Goal: Task Accomplishment & Management: Use online tool/utility

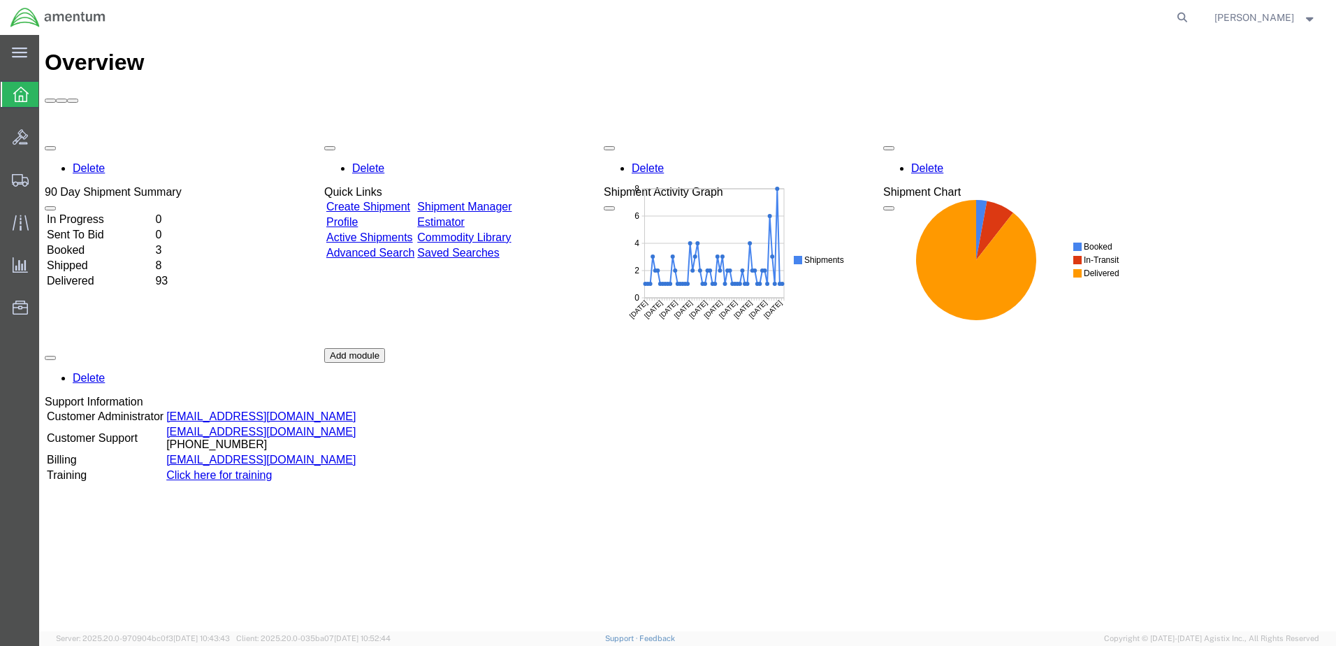
click at [110, 212] on td "In Progress" at bounding box center [99, 219] width 107 height 14
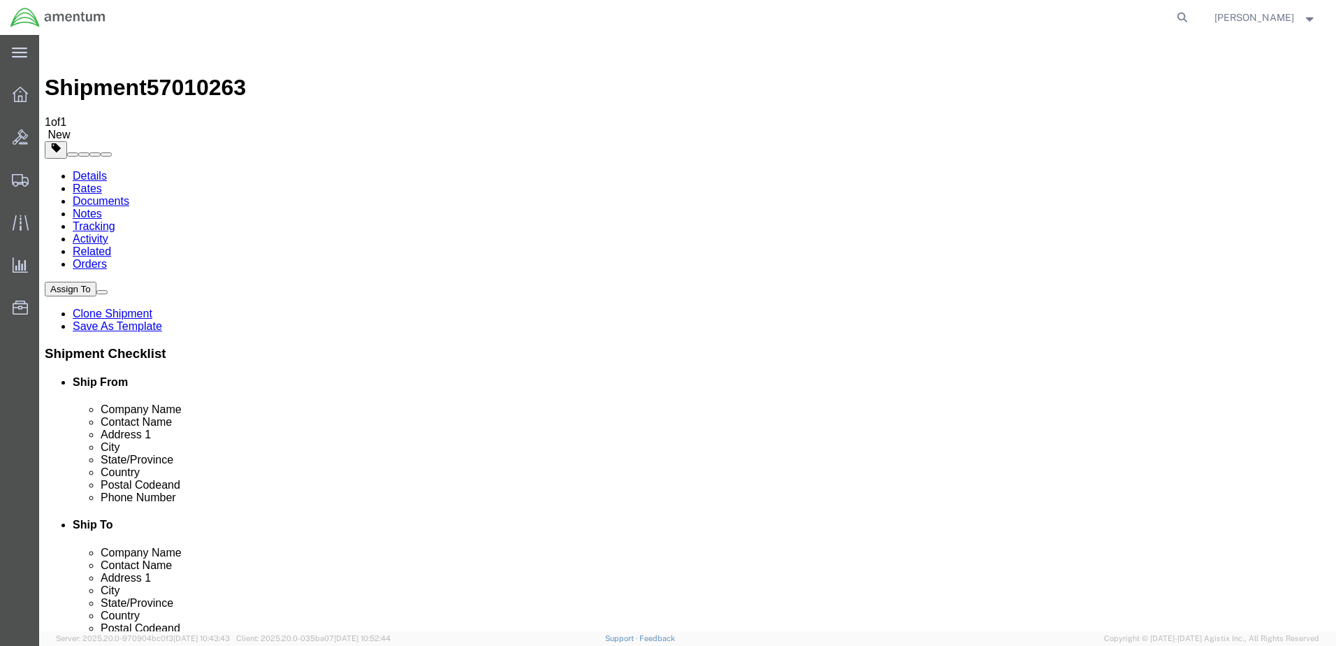
click at [89, 170] on link "Details" at bounding box center [90, 176] width 34 height 12
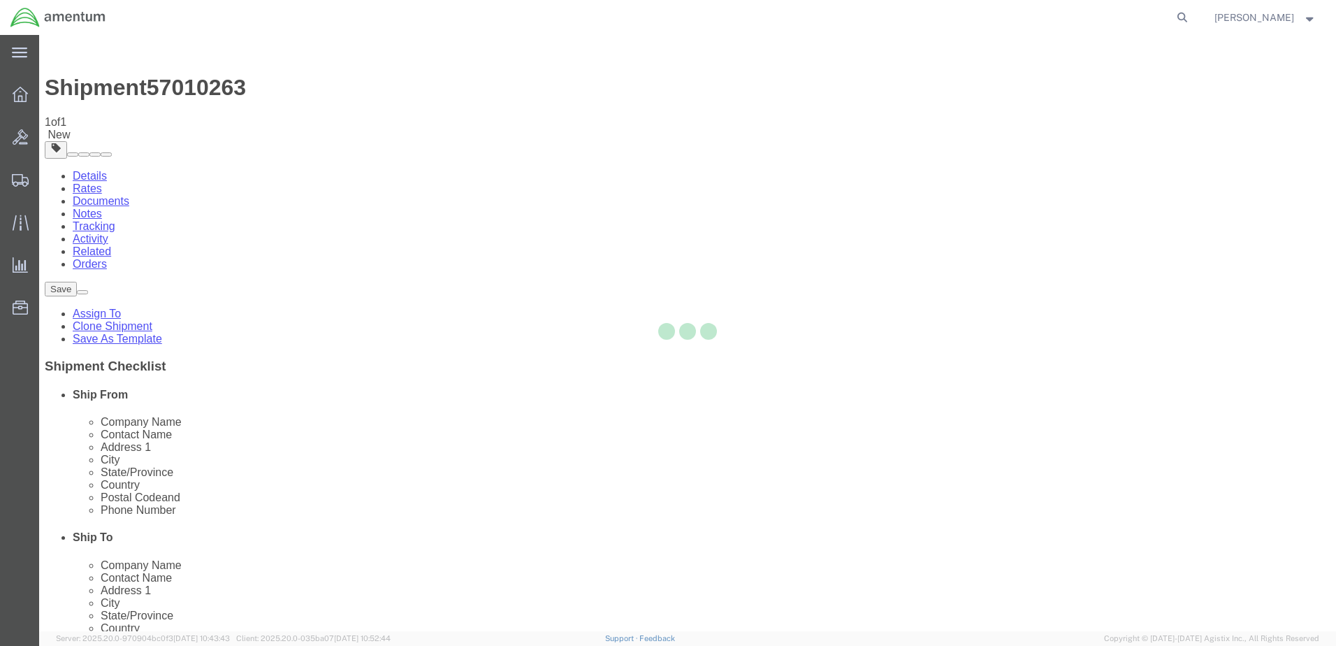
select select "42675"
select select
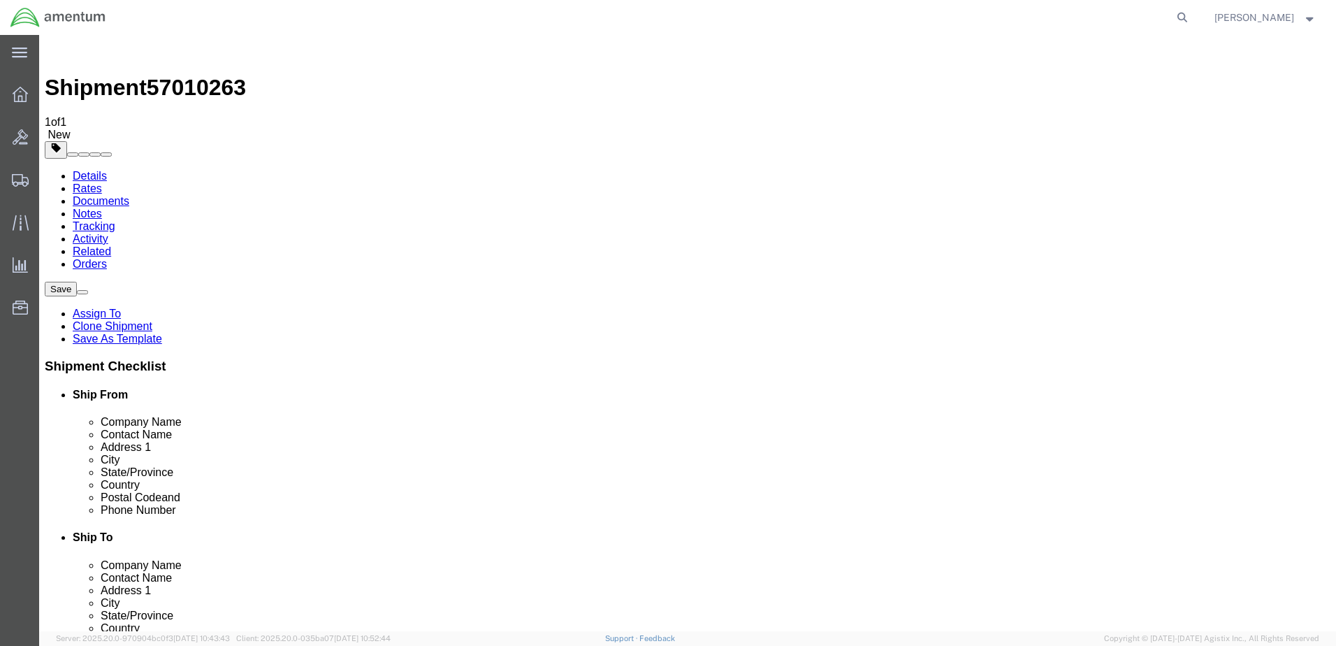
click button "Rate Shipment"
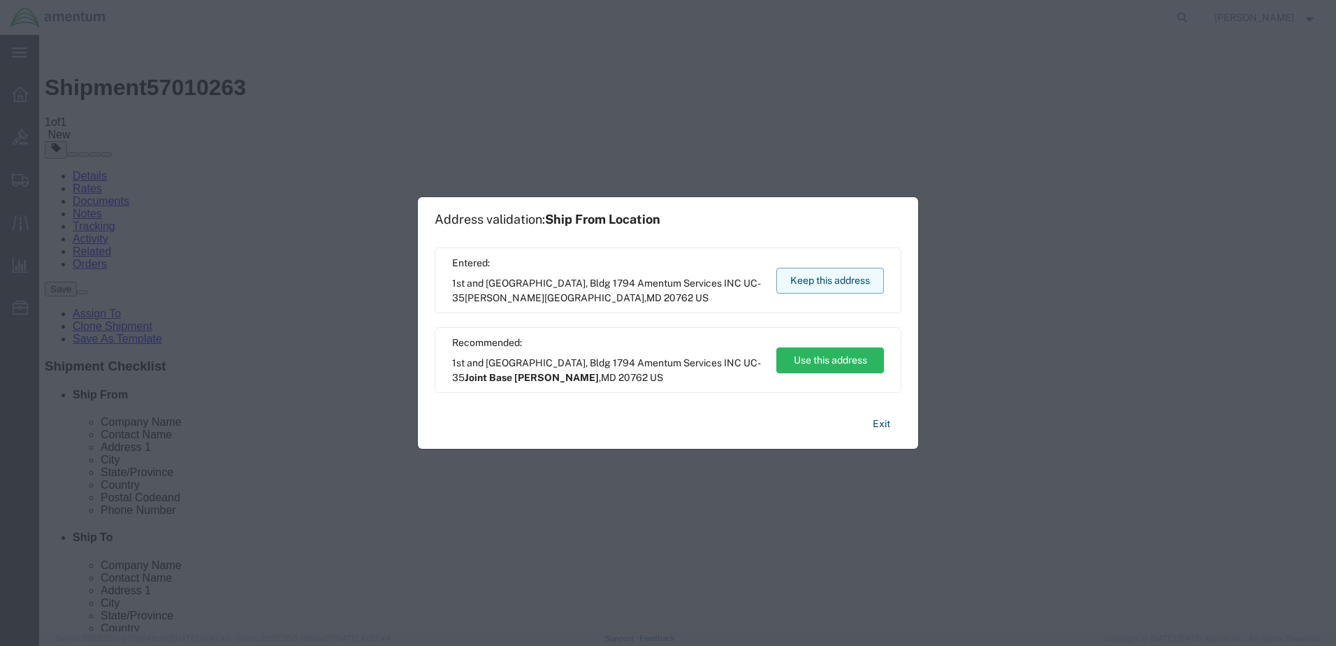
click at [824, 279] on button "Keep this address" at bounding box center [830, 281] width 108 height 26
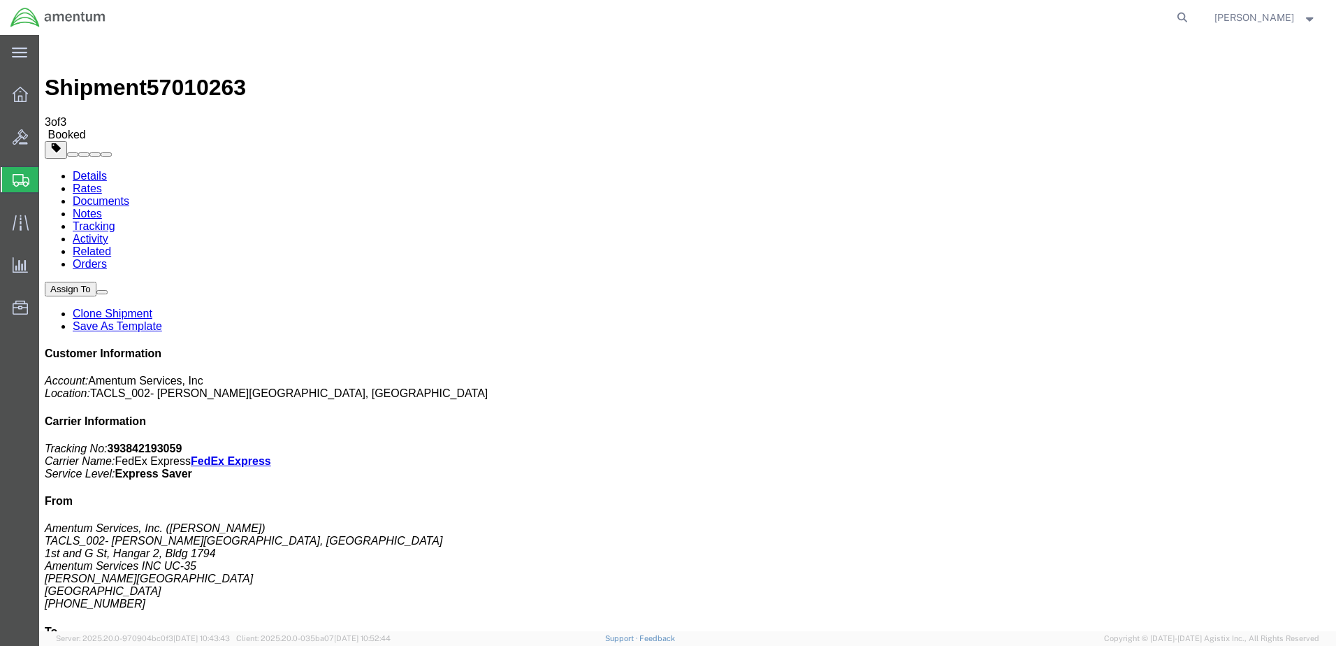
drag, startPoint x: 153, startPoint y: 245, endPoint x: 555, endPoint y: 490, distance: 471.3
click at [20, 96] on icon at bounding box center [20, 94] width 15 height 15
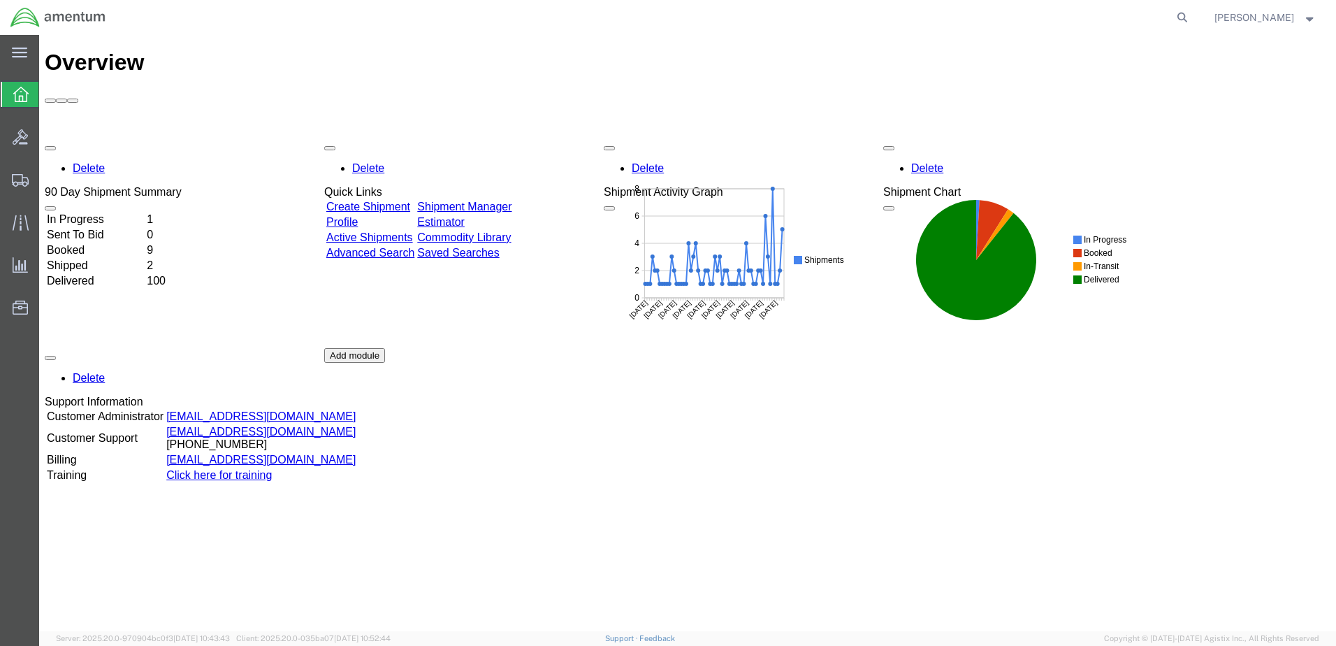
click at [108, 212] on td "In Progress" at bounding box center [95, 219] width 99 height 14
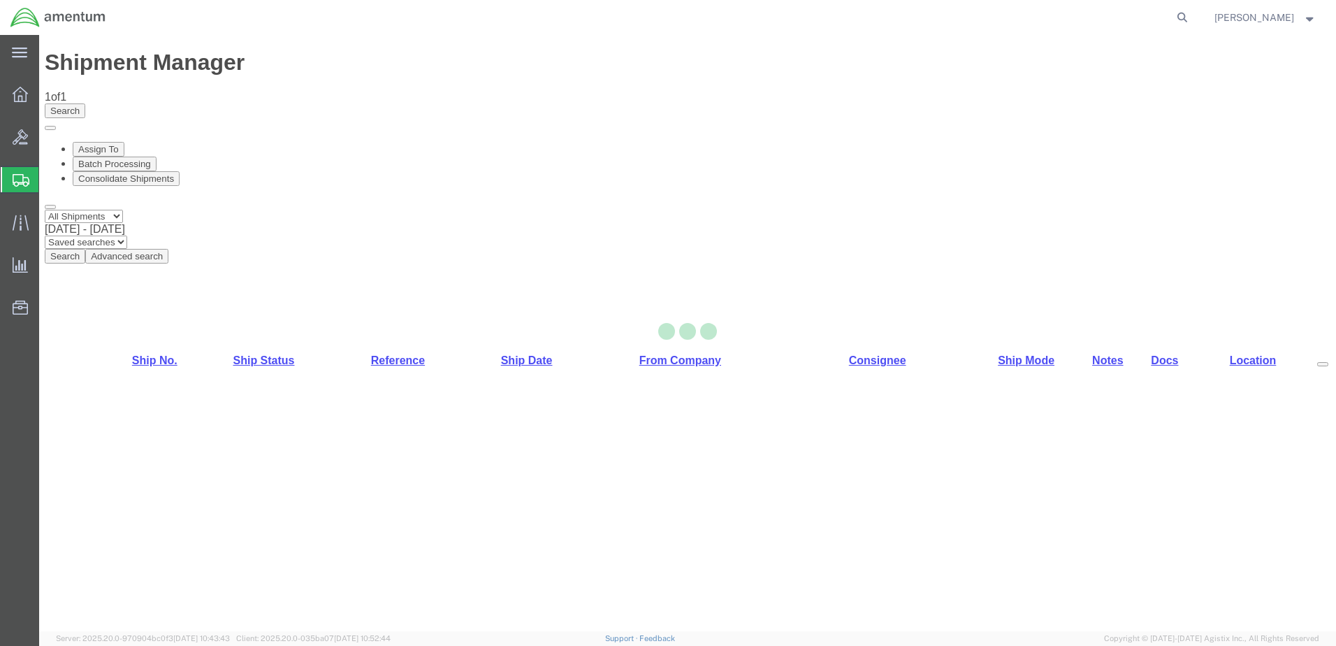
select select "42675"
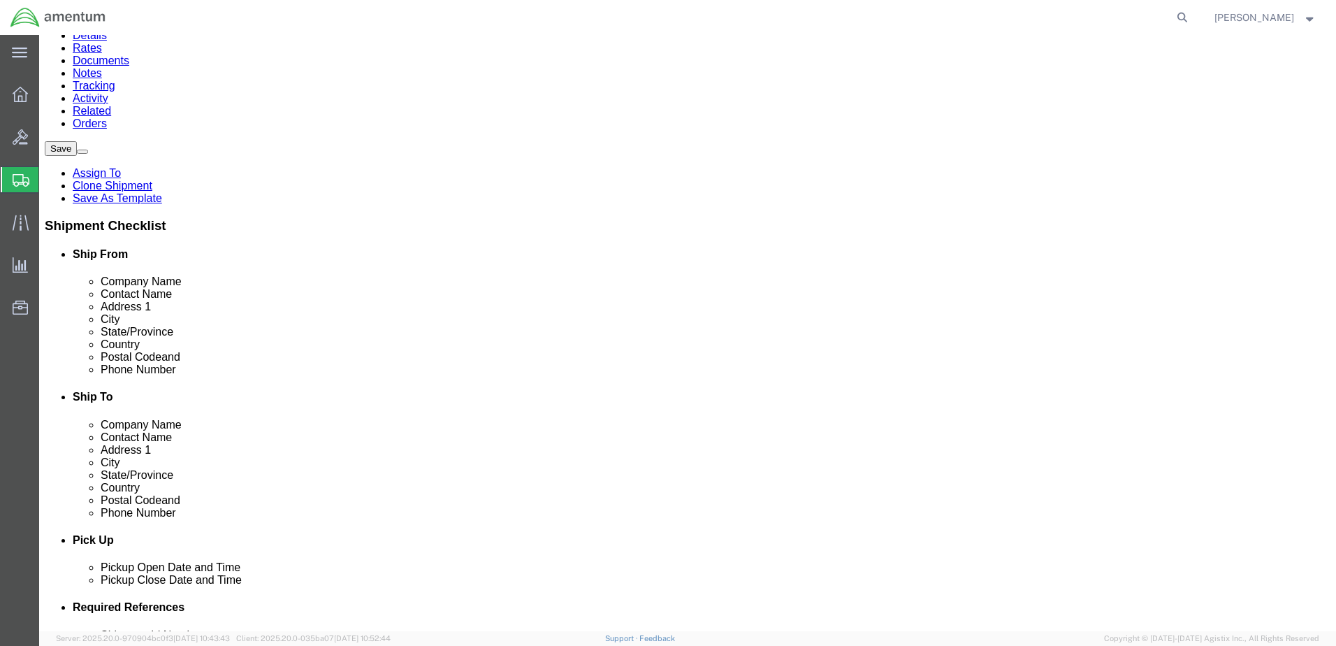
scroll to position [279, 0]
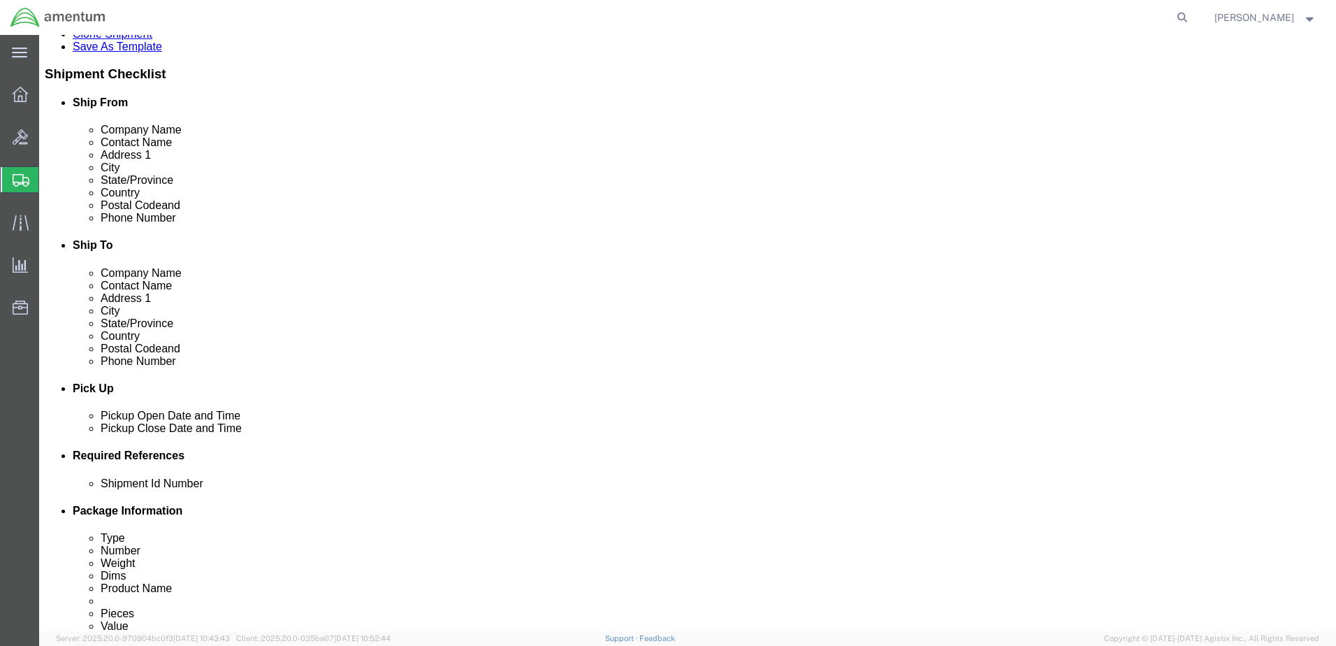
click button "Rate Shipment"
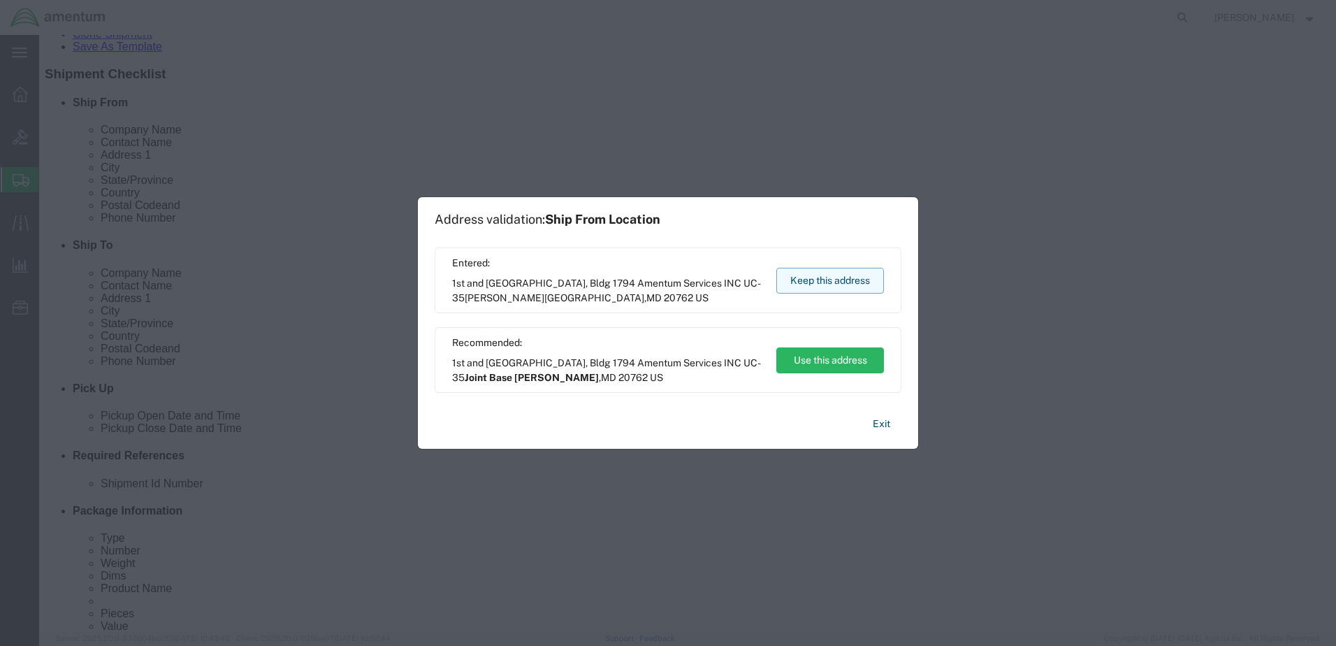
click at [816, 283] on button "Keep this address" at bounding box center [830, 281] width 108 height 26
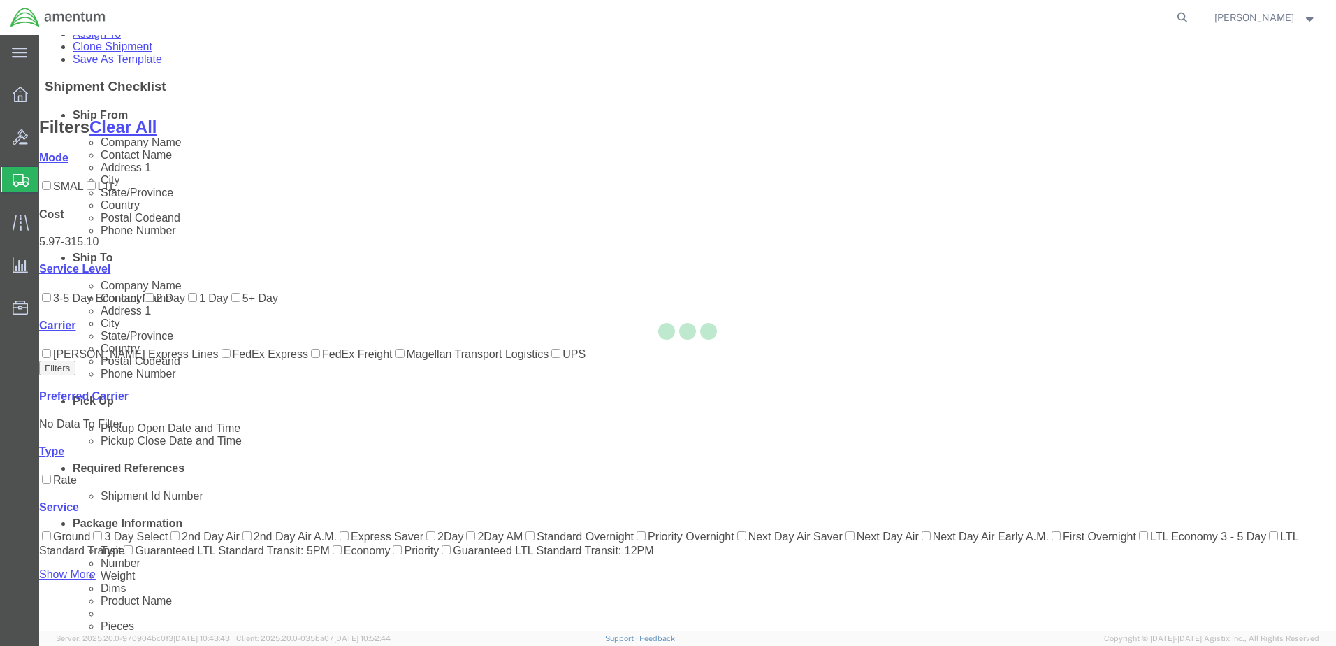
scroll to position [135, 0]
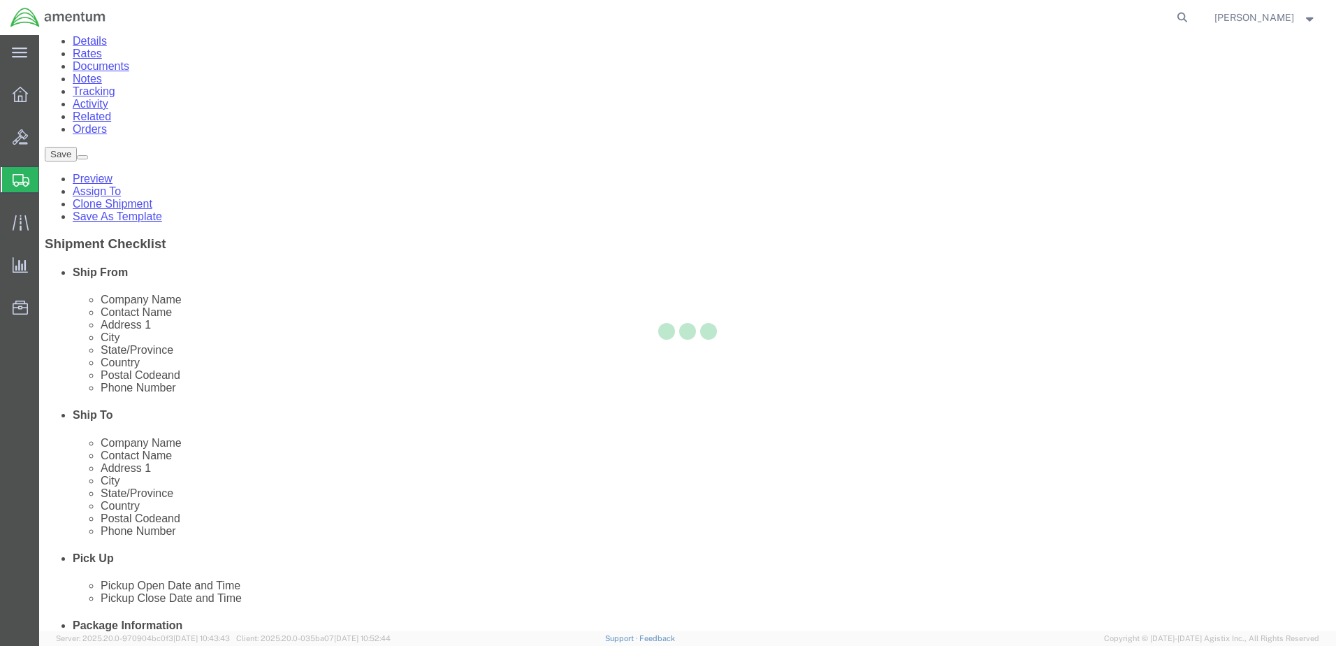
scroll to position [0, 0]
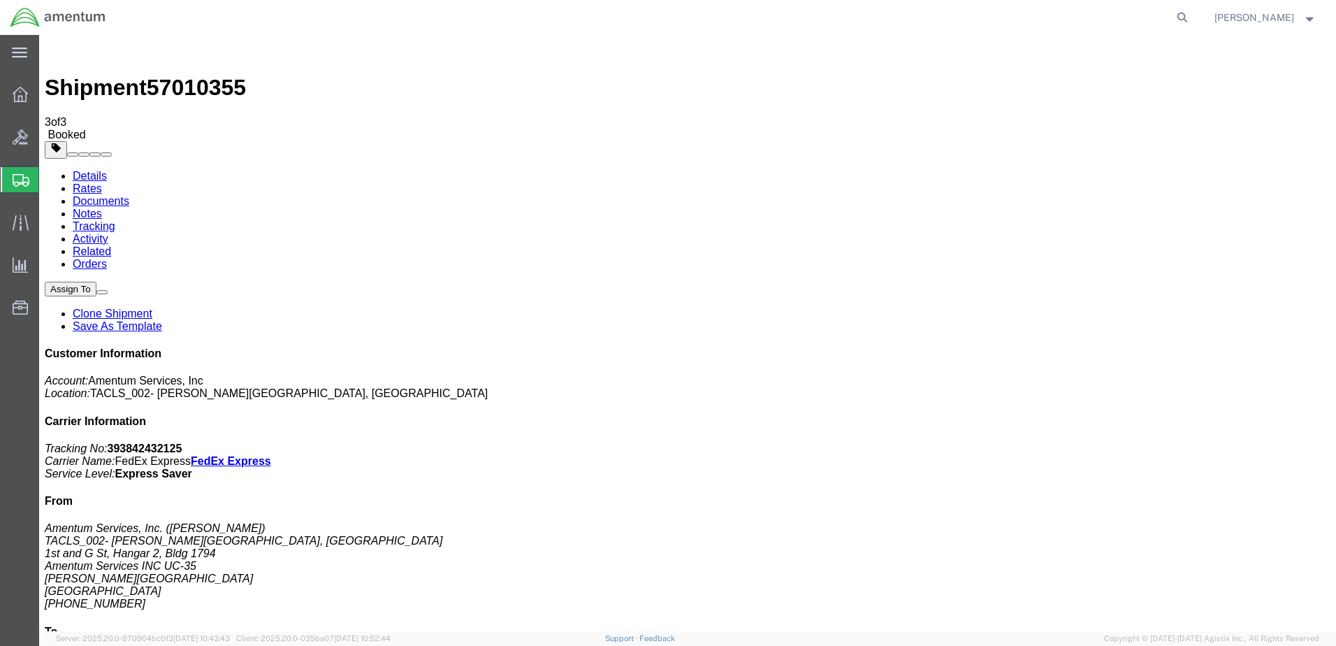
drag, startPoint x: 146, startPoint y: 245, endPoint x: 242, endPoint y: 338, distance: 133.9
click at [15, 94] on icon at bounding box center [20, 94] width 15 height 15
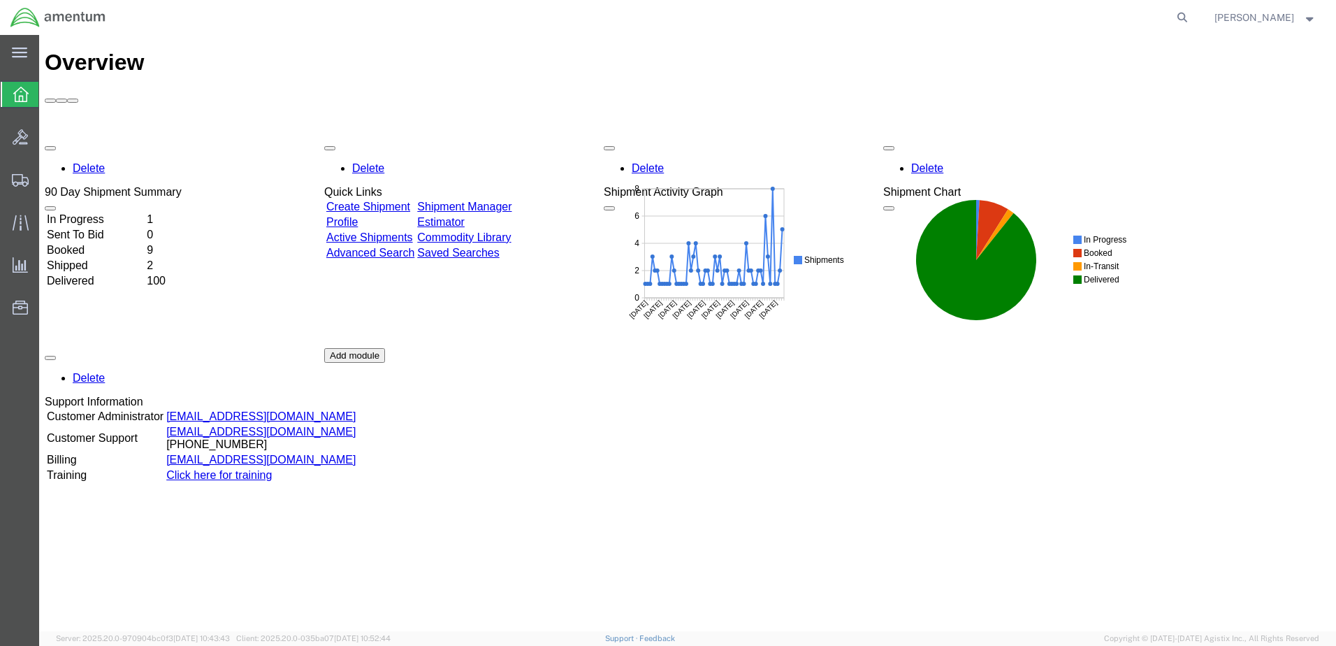
click at [92, 259] on td "Shipped" at bounding box center [95, 266] width 99 height 14
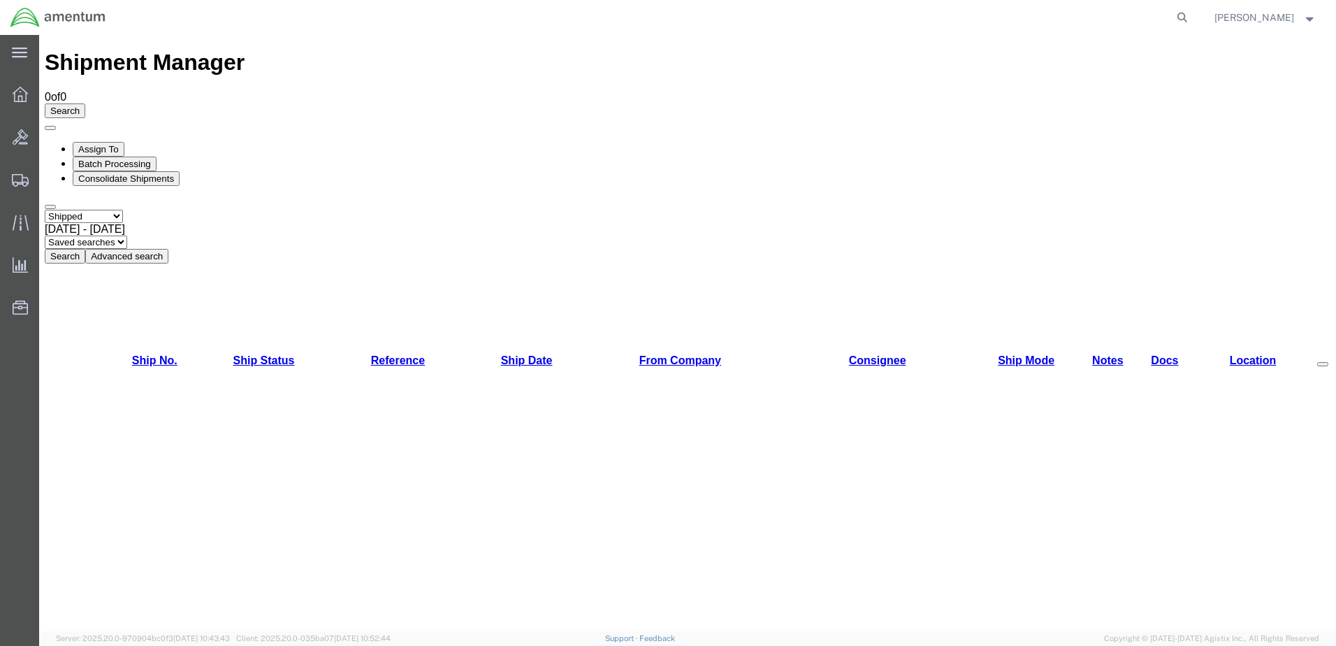
click at [123, 210] on select "Select status Active All Shipments Approved Booked Canceled Delivered Denied Ne…" at bounding box center [84, 216] width 78 height 13
click at [85, 249] on button "Search" at bounding box center [65, 256] width 41 height 15
click at [125, 223] on b at bounding box center [125, 229] width 0 height 12
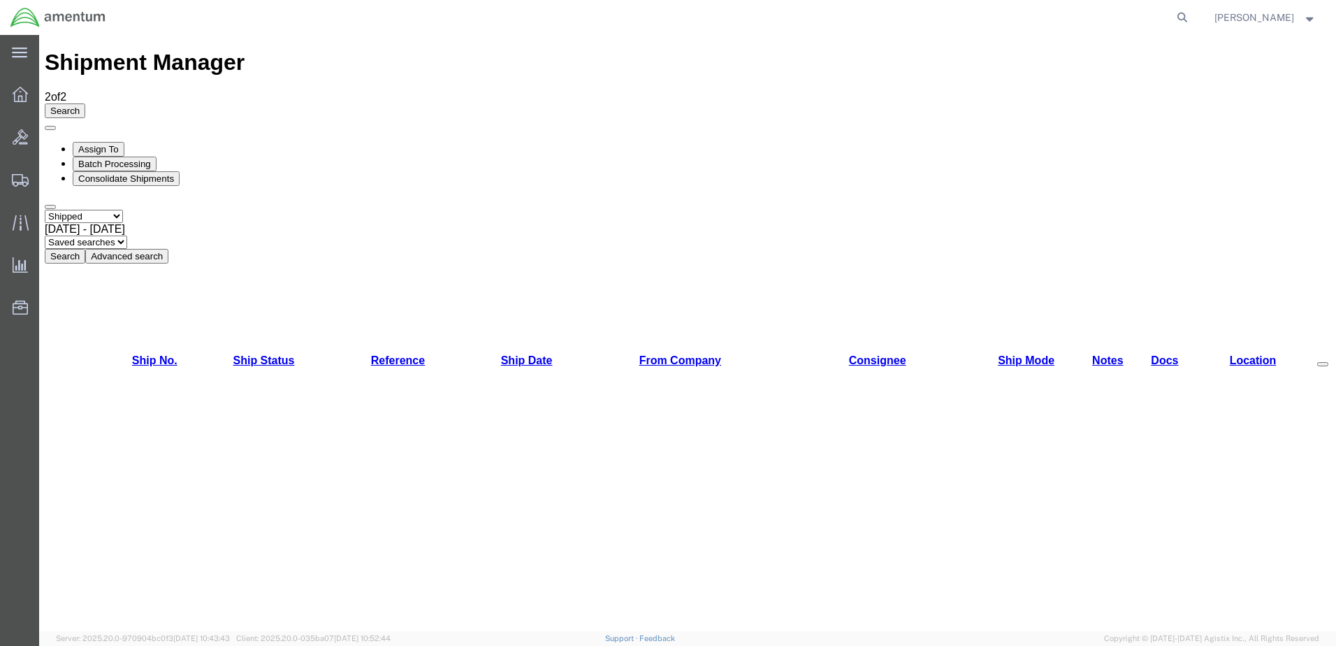
click at [85, 249] on button "Search" at bounding box center [65, 256] width 41 height 15
